Goal: Transaction & Acquisition: Register for event/course

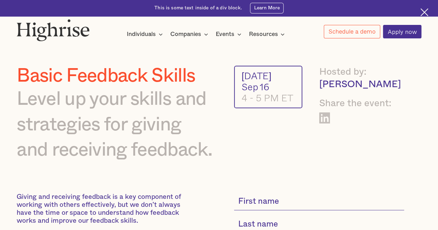
click at [263, 99] on div "4 - 5 PM ET" at bounding box center [268, 97] width 53 height 11
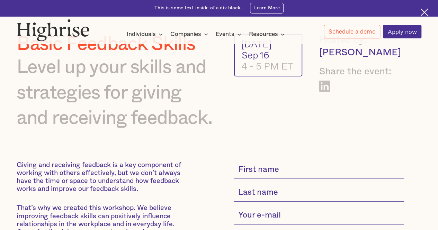
scroll to position [69, 0]
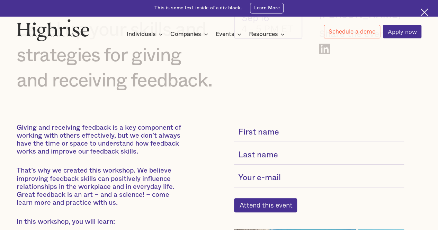
click at [257, 134] on input "current-single-event-subscribe-form" at bounding box center [319, 133] width 170 height 18
type input "[PERSON_NAME]"
type input "Padrinao"
type input "[EMAIL_ADDRESS][DOMAIN_NAME]"
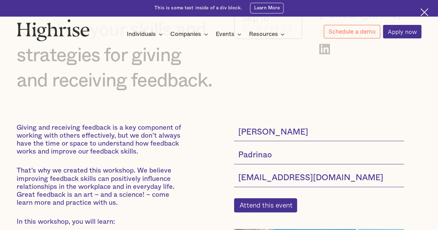
click at [254, 137] on input "[PERSON_NAME]" at bounding box center [319, 133] width 170 height 18
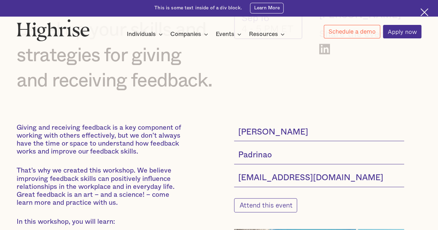
type input "[PERSON_NAME]"
click at [290, 211] on input "Attend this event" at bounding box center [265, 205] width 63 height 15
type input "Please wait..."
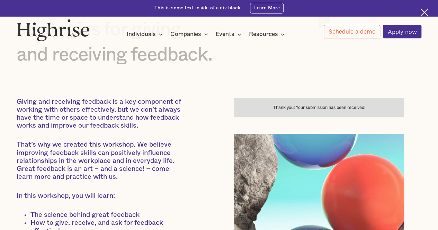
scroll to position [75, 0]
